Goal: Information Seeking & Learning: Learn about a topic

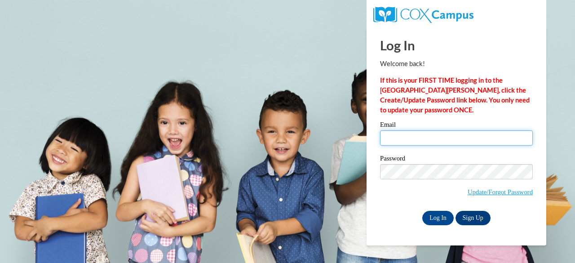
click at [406, 141] on input "Email" at bounding box center [456, 137] width 153 height 15
type input "[EMAIL_ADDRESS][DOMAIN_NAME]"
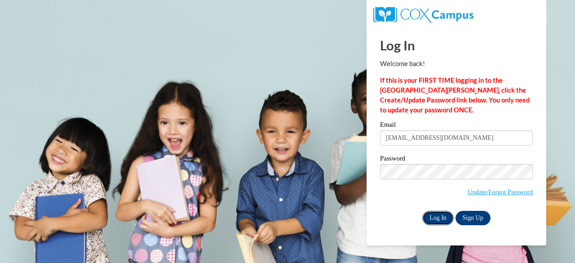
click at [434, 212] on input "Log In" at bounding box center [437, 218] width 31 height 14
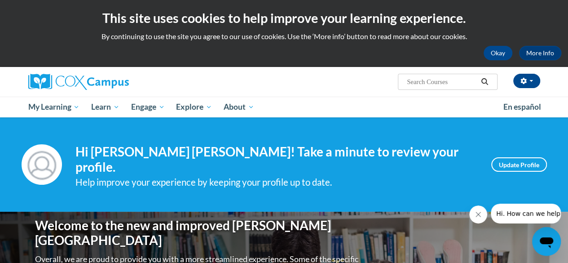
click at [440, 87] on input "Search..." at bounding box center [442, 81] width 72 height 11
type input "Inquiry Questions"
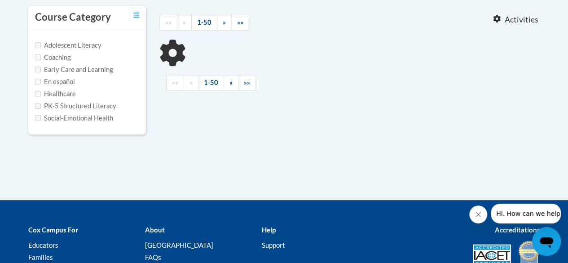
scroll to position [197, 0]
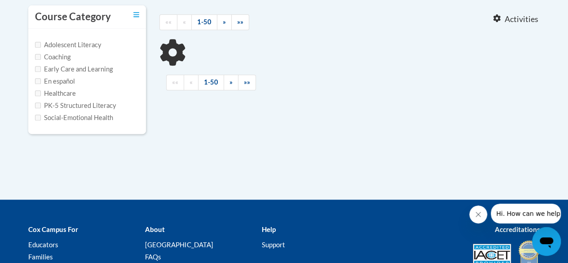
type input "Inquiry Questions"
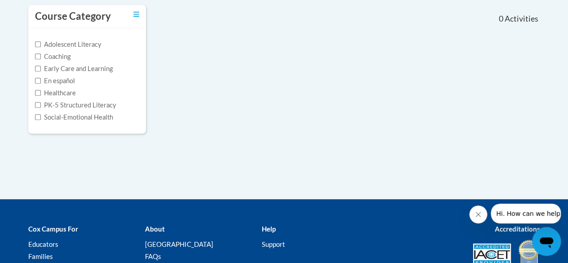
scroll to position [0, 0]
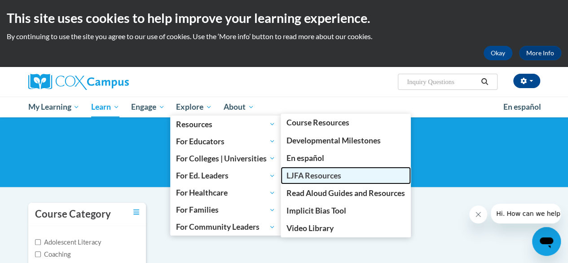
click at [349, 174] on link "LJFA Resources" at bounding box center [346, 176] width 130 height 18
